Goal: Find specific page/section: Find specific page/section

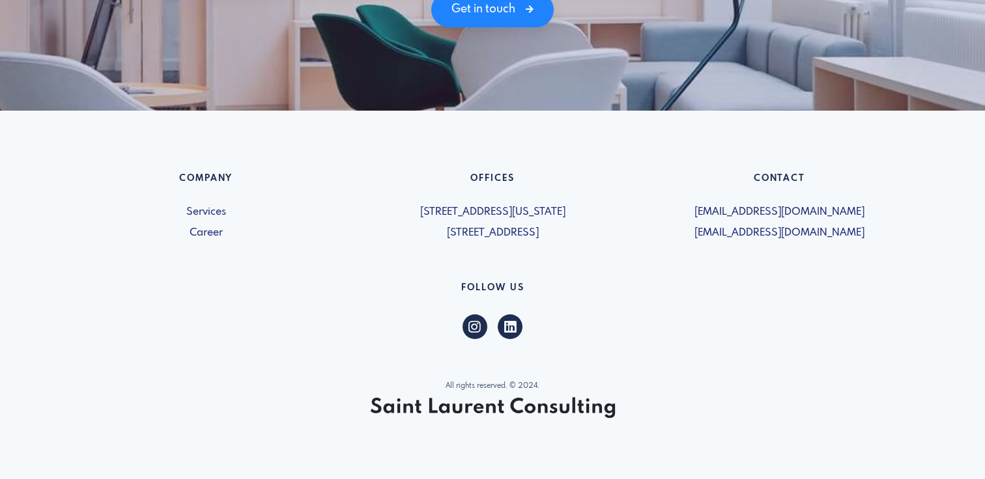
scroll to position [1919, 0]
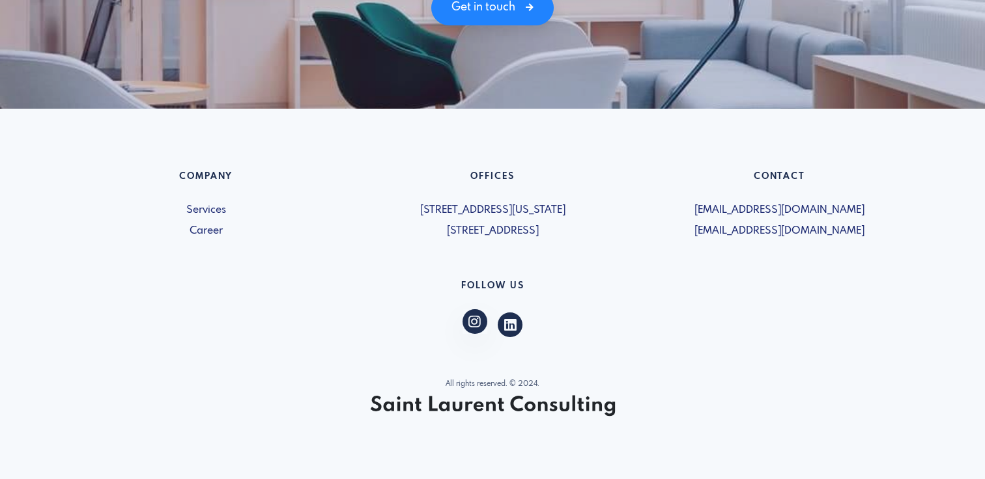
click at [481, 330] on span at bounding box center [474, 321] width 25 height 25
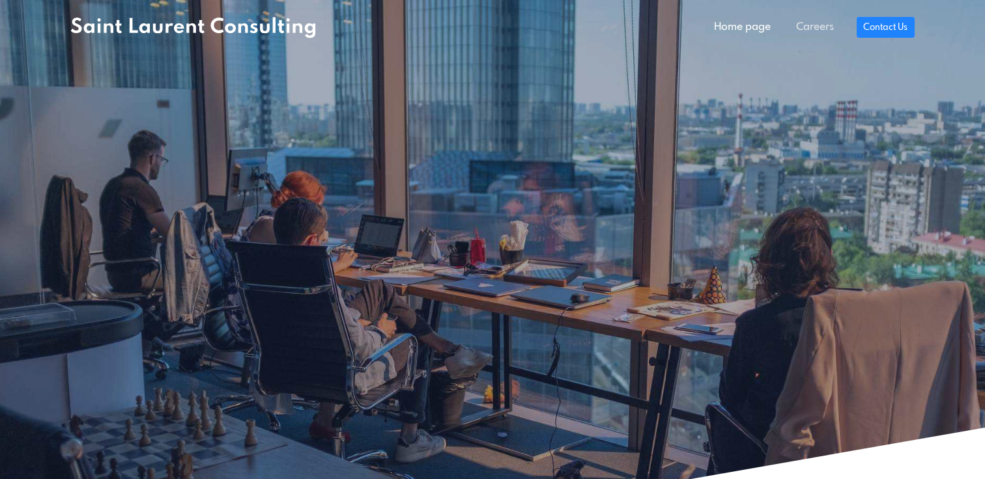
click at [806, 23] on link "Careers" at bounding box center [814, 27] width 63 height 26
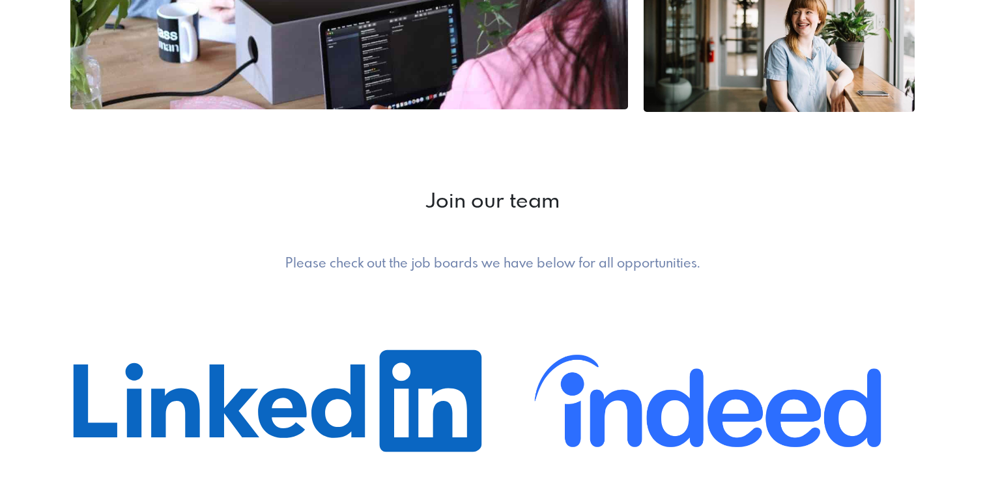
scroll to position [952, 0]
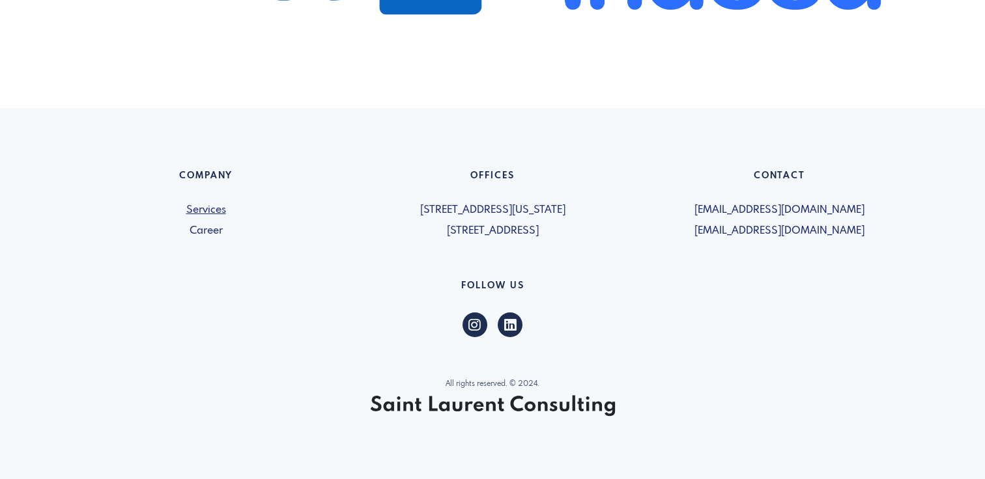
click at [224, 212] on link "Services" at bounding box center [205, 211] width 271 height 16
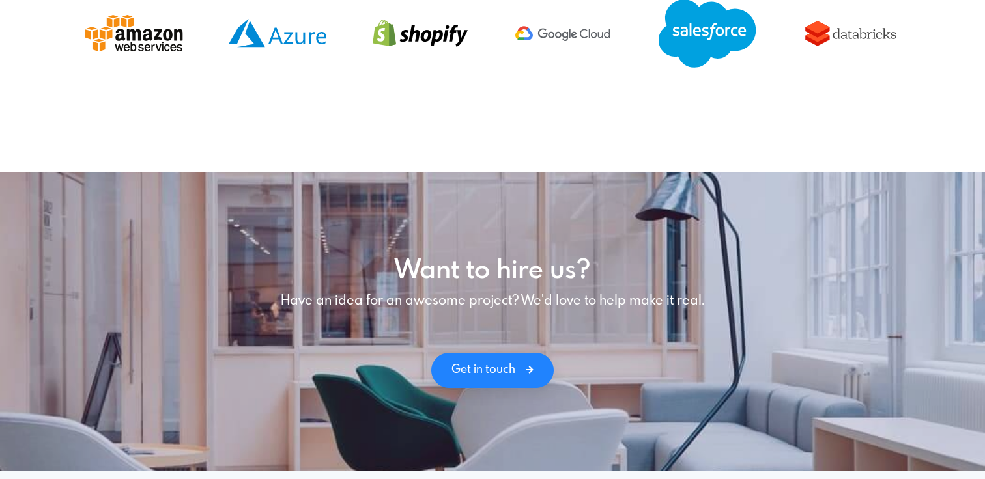
scroll to position [1919, 0]
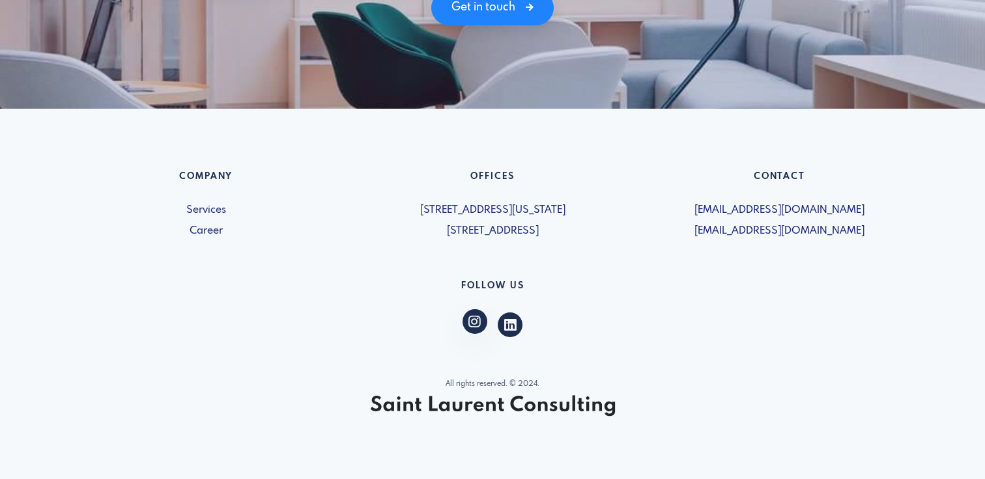
click at [480, 320] on icon at bounding box center [474, 322] width 12 height 10
